Goal: Information Seeking & Learning: Find specific page/section

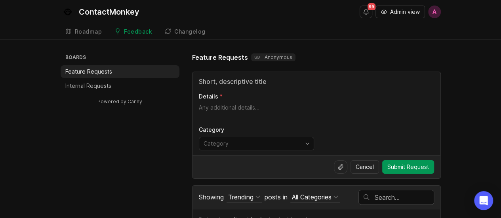
scroll to position [79, 0]
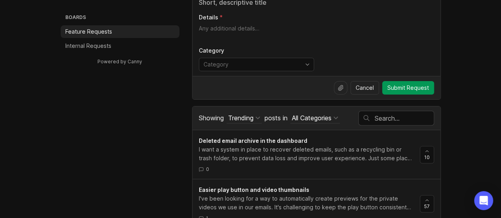
click at [381, 114] on input "text" at bounding box center [404, 118] width 59 height 9
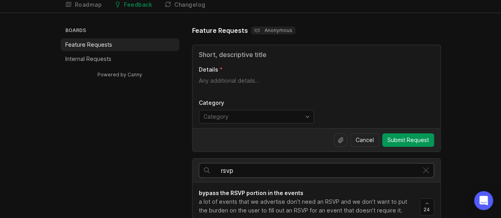
scroll to position [40, 0]
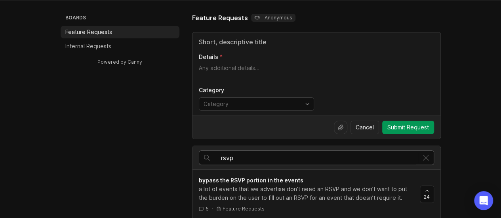
drag, startPoint x: 240, startPoint y: 157, endPoint x: 209, endPoint y: 155, distance: 31.0
click at [209, 155] on div "rsvp" at bounding box center [308, 158] width 219 height 14
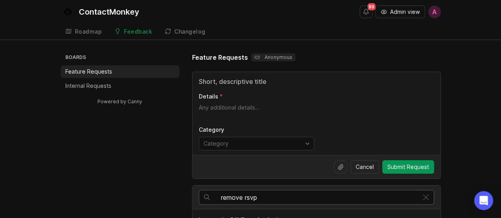
drag, startPoint x: 243, startPoint y: 196, endPoint x: 200, endPoint y: 193, distance: 42.8
click at [200, 193] on div "remove rsvp" at bounding box center [308, 198] width 219 height 14
type input "update rsvp"
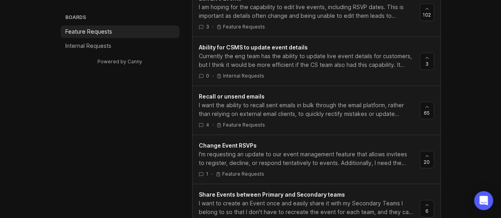
scroll to position [436, 0]
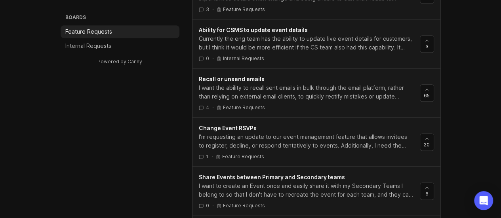
click at [334, 137] on div "I'm requesting an update to our event management feature that allows invitees t…" at bounding box center [306, 141] width 215 height 17
